Goal: Information Seeking & Learning: Learn about a topic

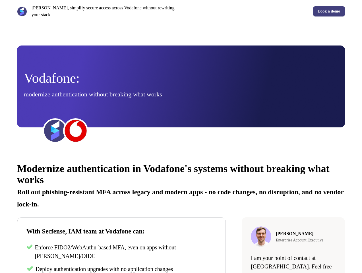
click at [181, 11] on div "[PERSON_NAME], simplify secure access across Vodafone without rewriting your st…" at bounding box center [181, 11] width 362 height 23
click at [98, 11] on p "[PERSON_NAME], simplify secure access across Vodafone without rewriting your st…" at bounding box center [105, 12] width 147 height 14
click at [264, 11] on div "Book a demo" at bounding box center [264, 11] width 162 height 10
click at [181, 86] on div "Vodafone: modernize authentication without breaking what works" at bounding box center [181, 87] width 314 height 30
click at [55, 131] on img at bounding box center [55, 130] width 23 height 23
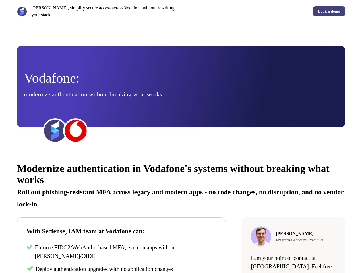
click at [76, 131] on img at bounding box center [75, 130] width 23 height 23
click at [181, 214] on div "Modernize authentication in Vodafone's systems without breaking what works Roll…" at bounding box center [181, 257] width 362 height 205
click at [181, 185] on p "Roll out phishing-resistant MFA across legacy and modern apps - no code changes…" at bounding box center [181, 196] width 328 height 24
click at [121, 252] on p "Enforce FIDO2/WebAuthn-based MFA, even on apps without [PERSON_NAME]/OIDC" at bounding box center [126, 251] width 182 height 17
click at [121, 269] on span "Deploy authentication upgrades with no application changes" at bounding box center [104, 269] width 137 height 6
